Goal: Task Accomplishment & Management: Manage account settings

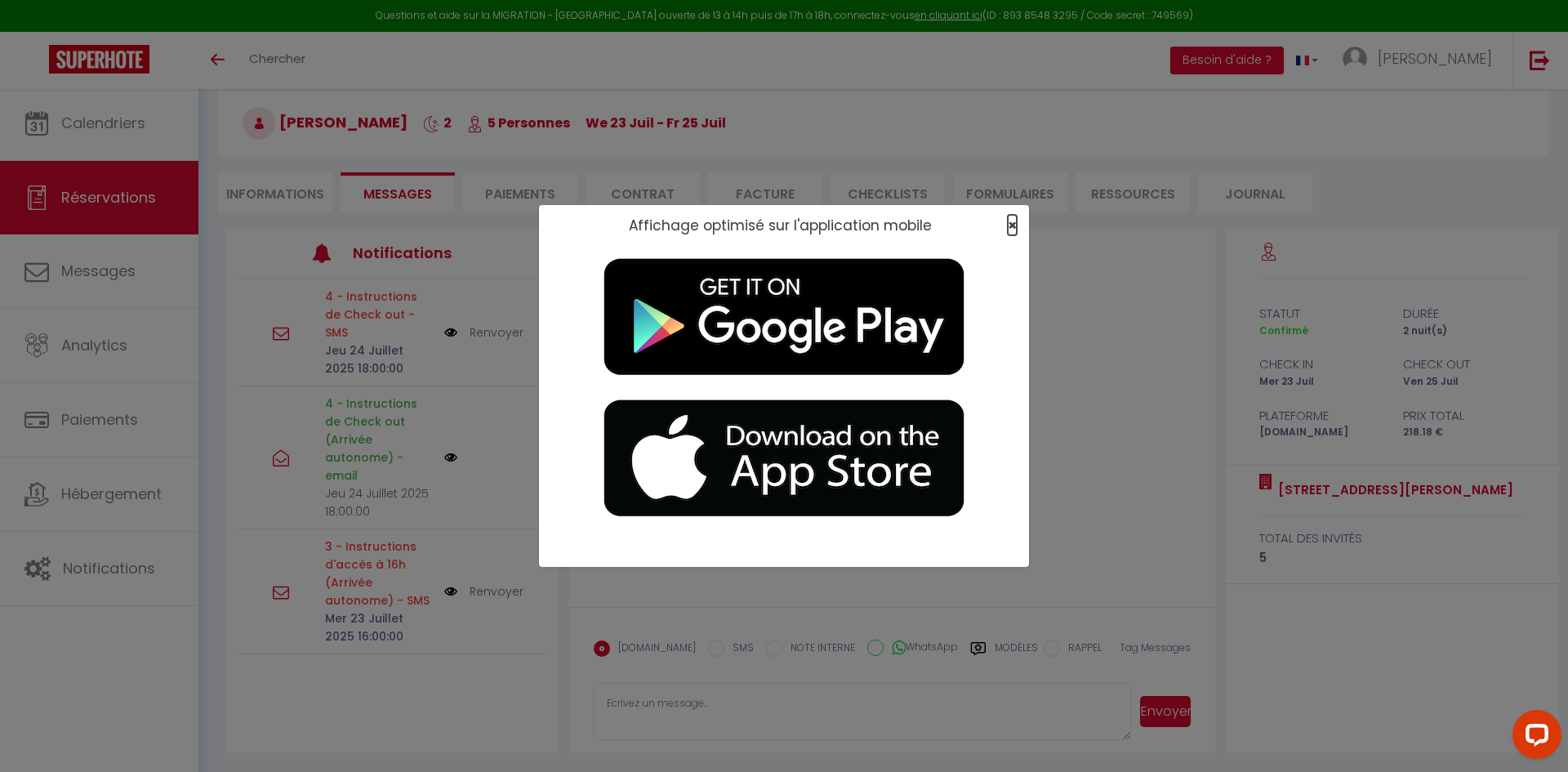
click at [781, 224] on span "×" at bounding box center [1011, 225] width 9 height 21
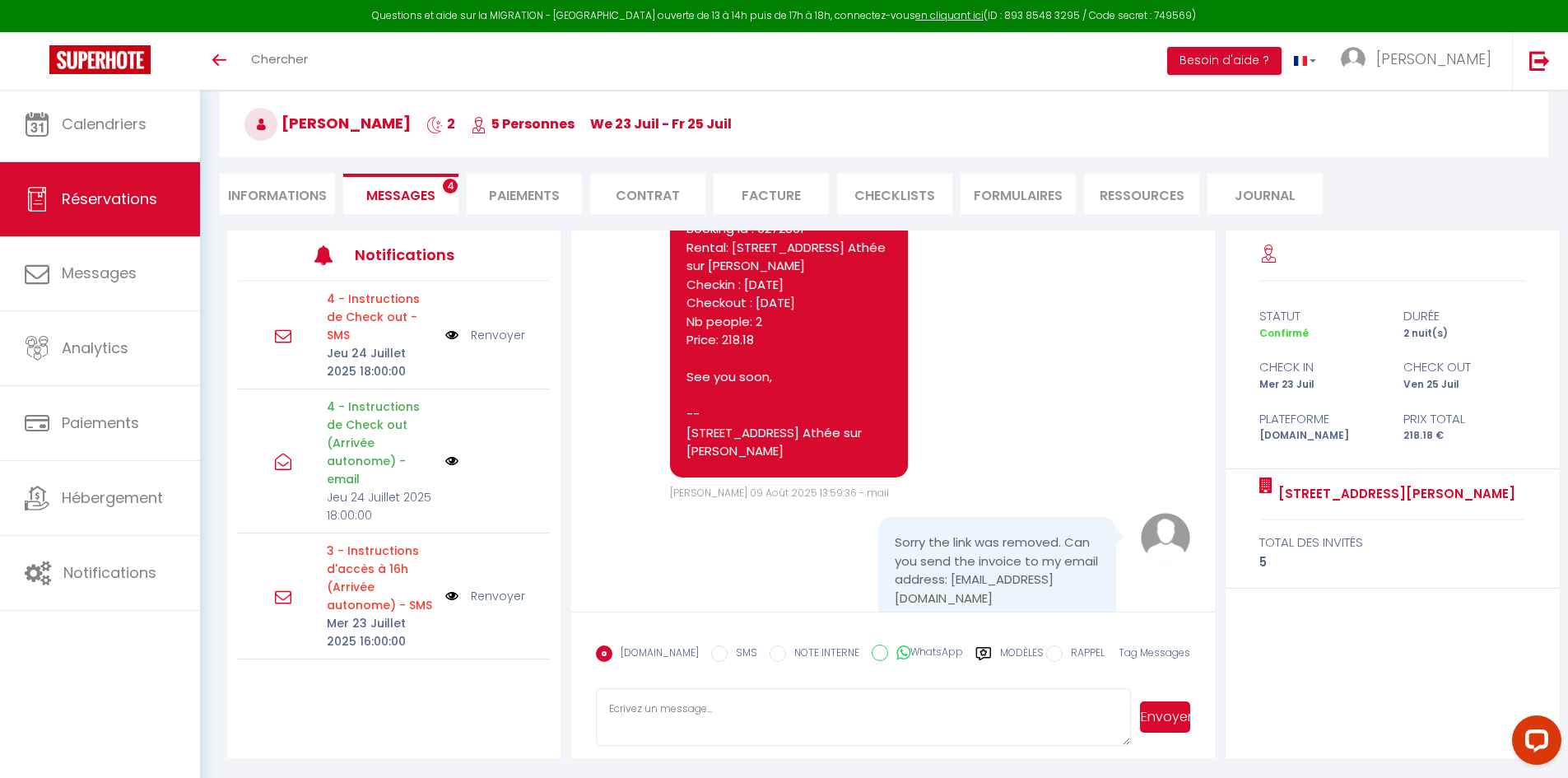
scroll to position [5186, 0]
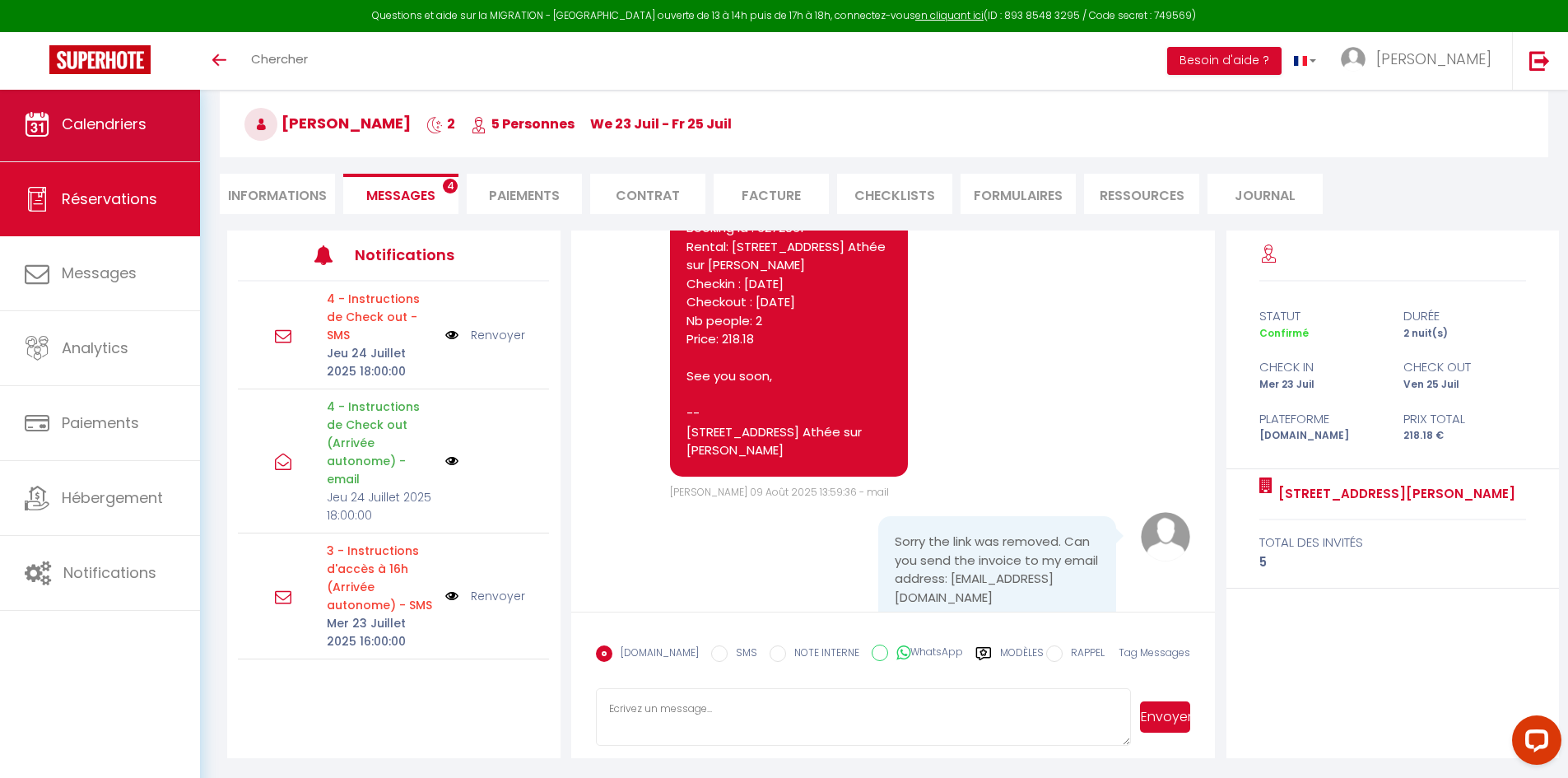
click at [122, 111] on link "Calendriers" at bounding box center [100, 124] width 200 height 74
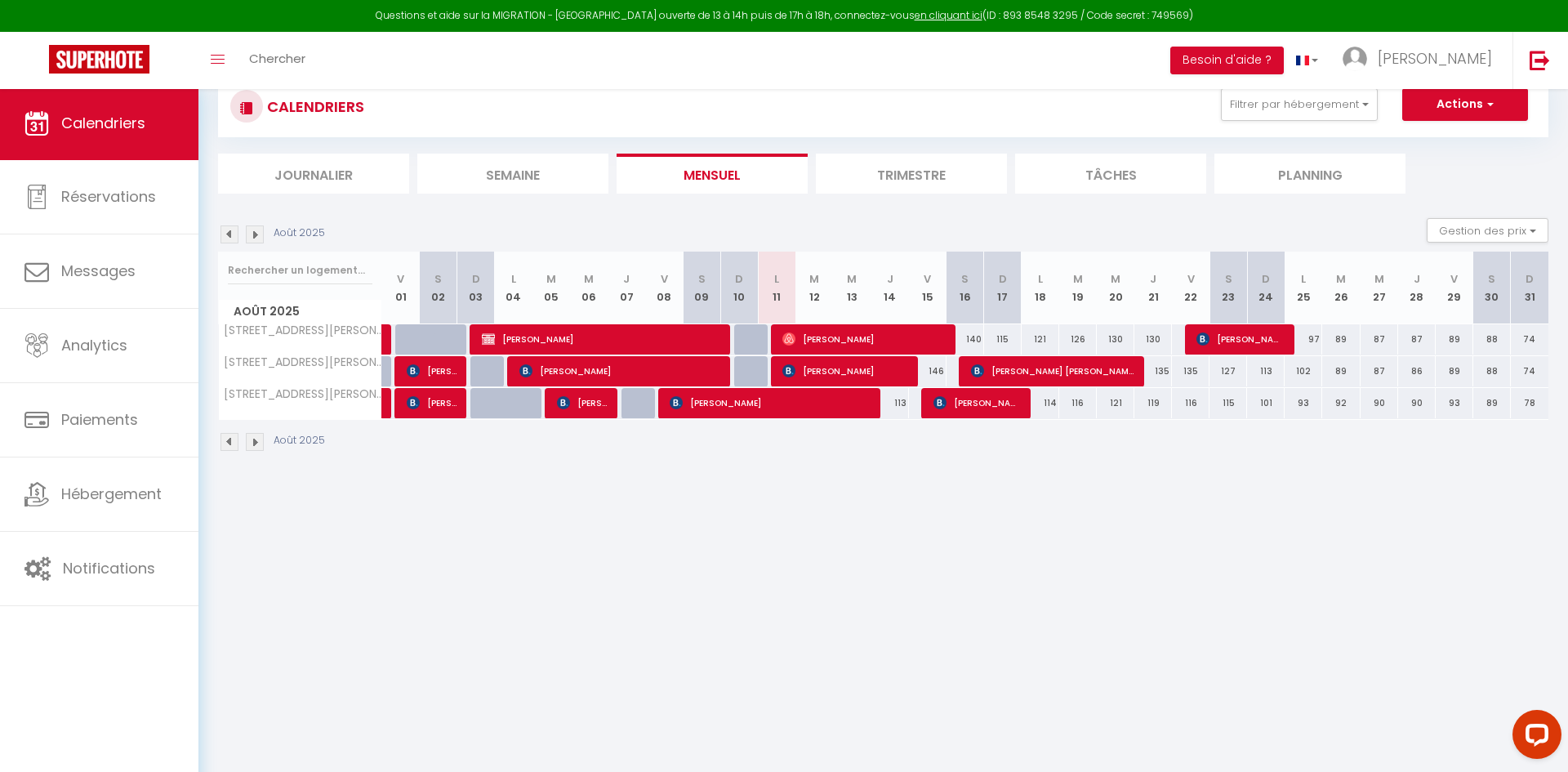
click at [225, 240] on img at bounding box center [230, 234] width 18 height 18
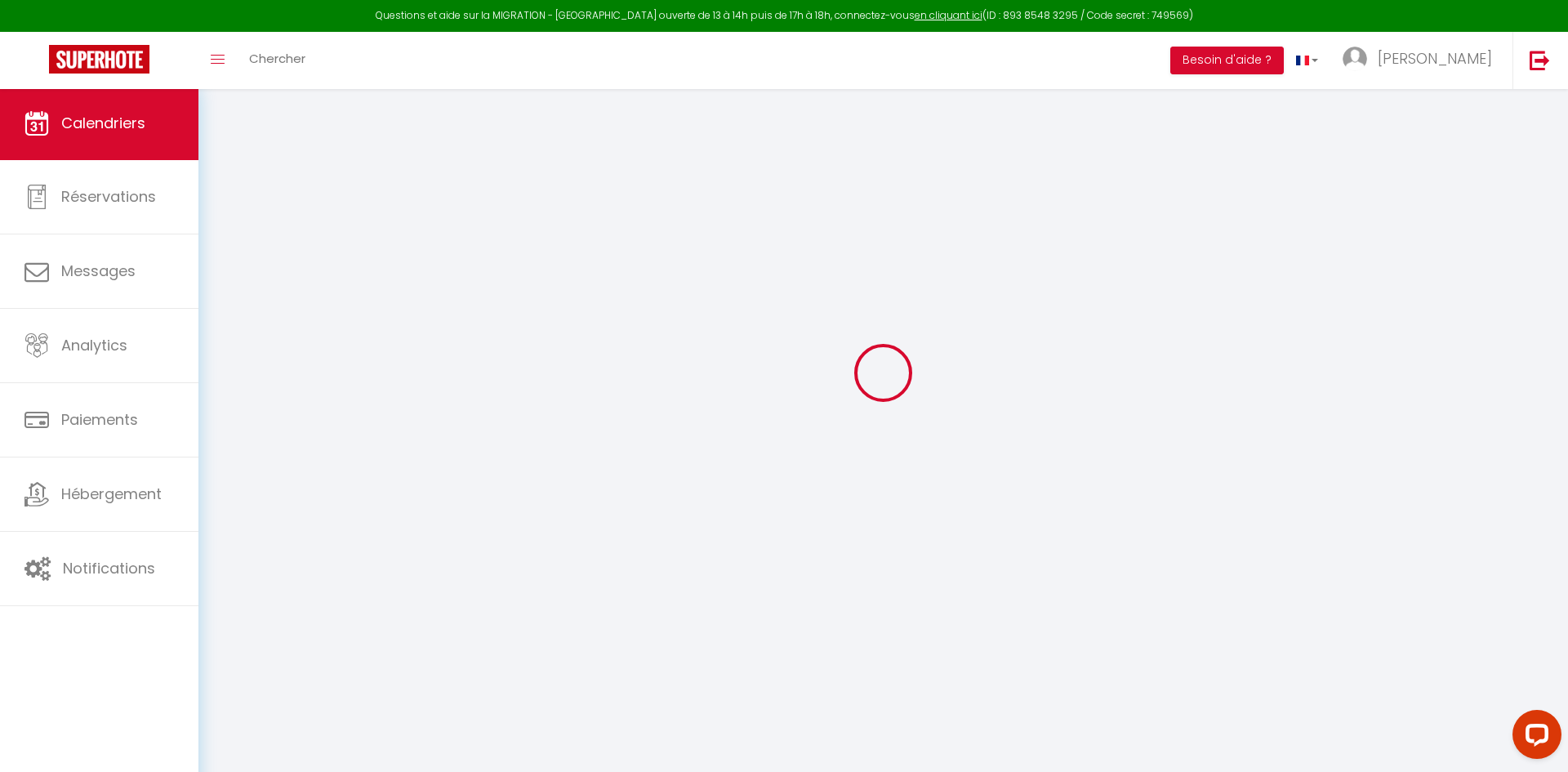
select select
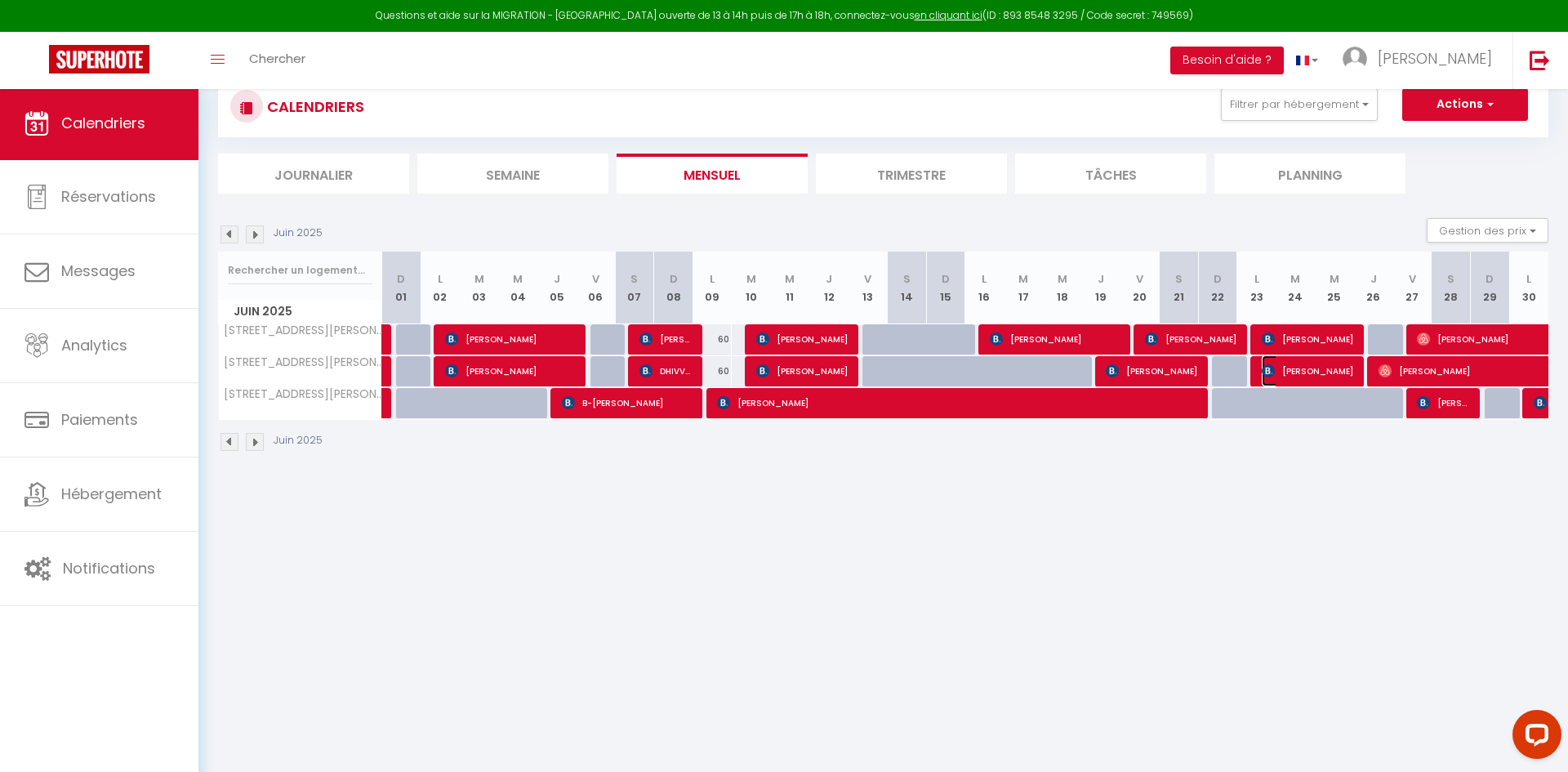
click at [781, 371] on span "[PERSON_NAME]" at bounding box center [1307, 371] width 92 height 31
select select "OK"
select select "0"
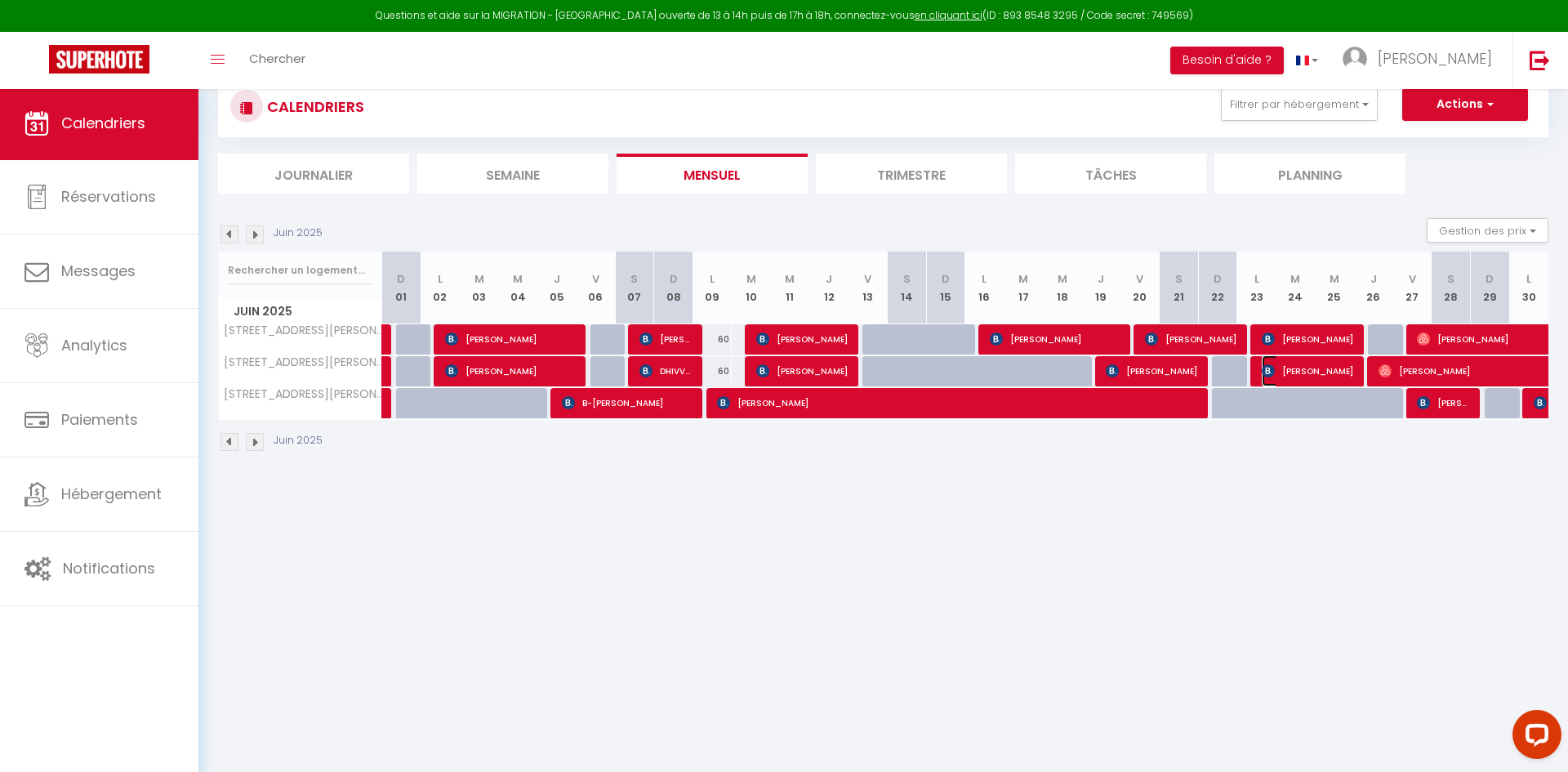
select select "1"
select select
select select "32731"
